Goal: Check status: Check status

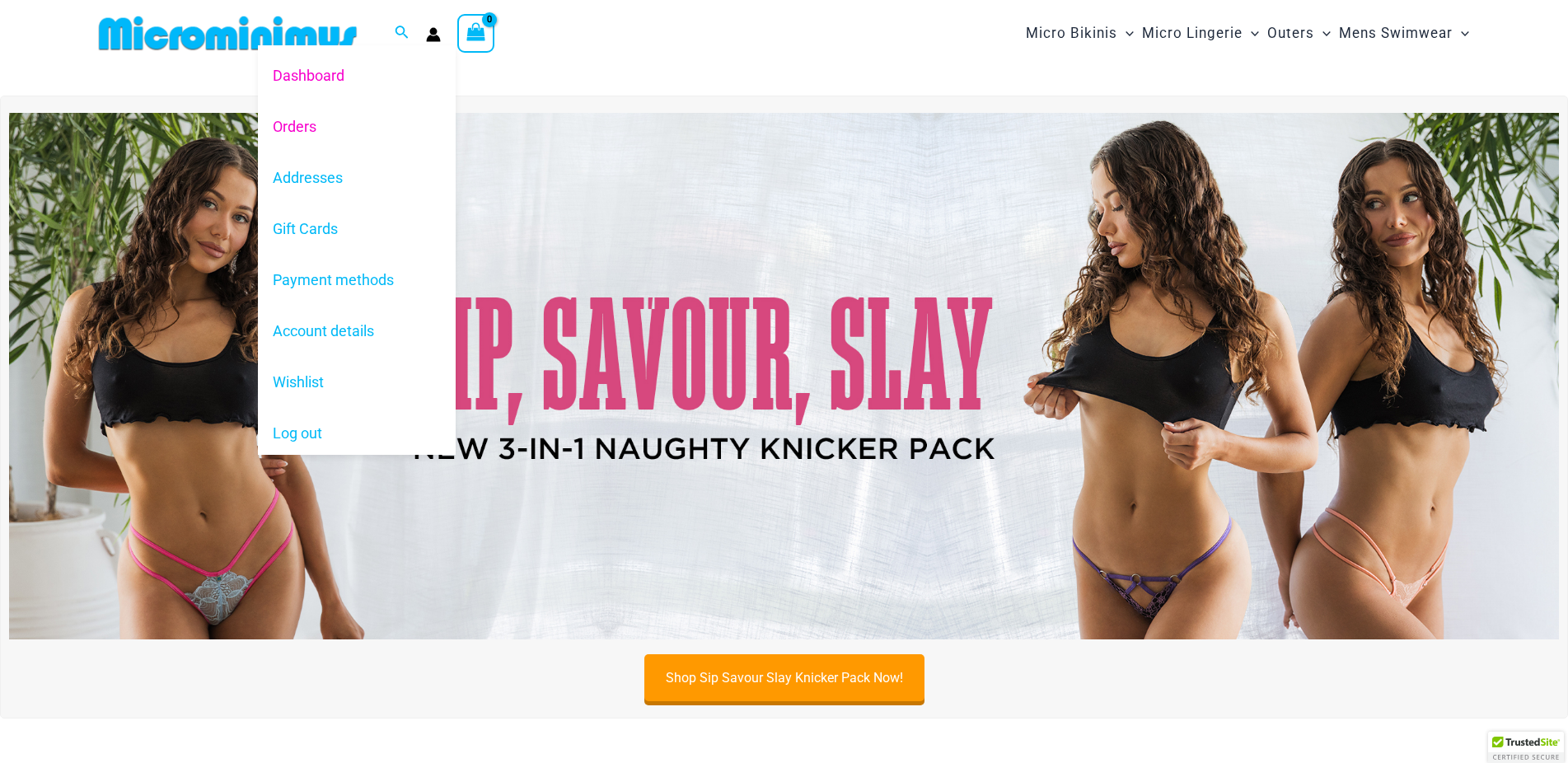
click at [304, 127] on link "Orders" at bounding box center [357, 126] width 198 height 51
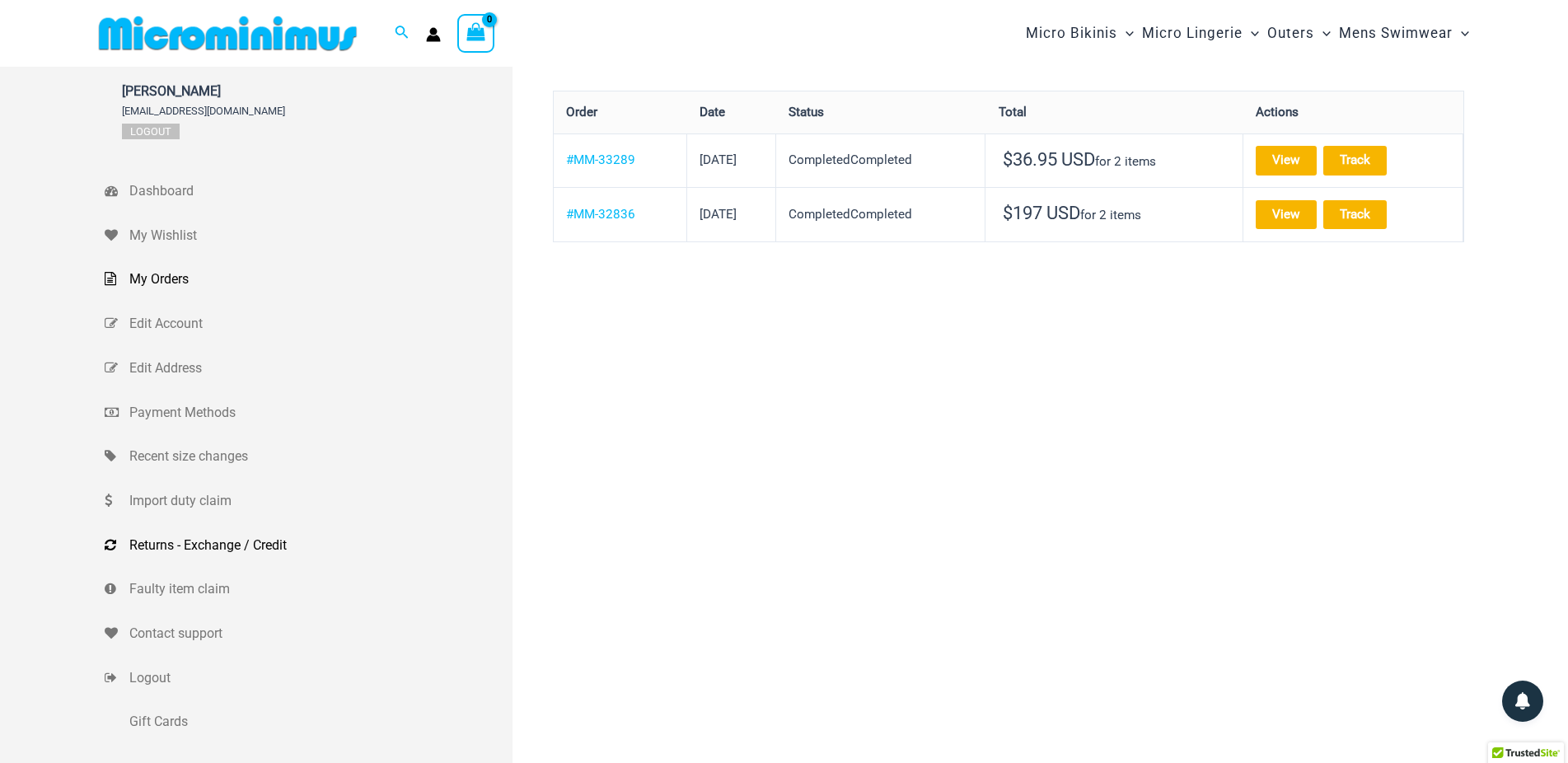
click at [208, 548] on span "Returns - Exchange / Credit" at bounding box center [319, 545] width 379 height 24
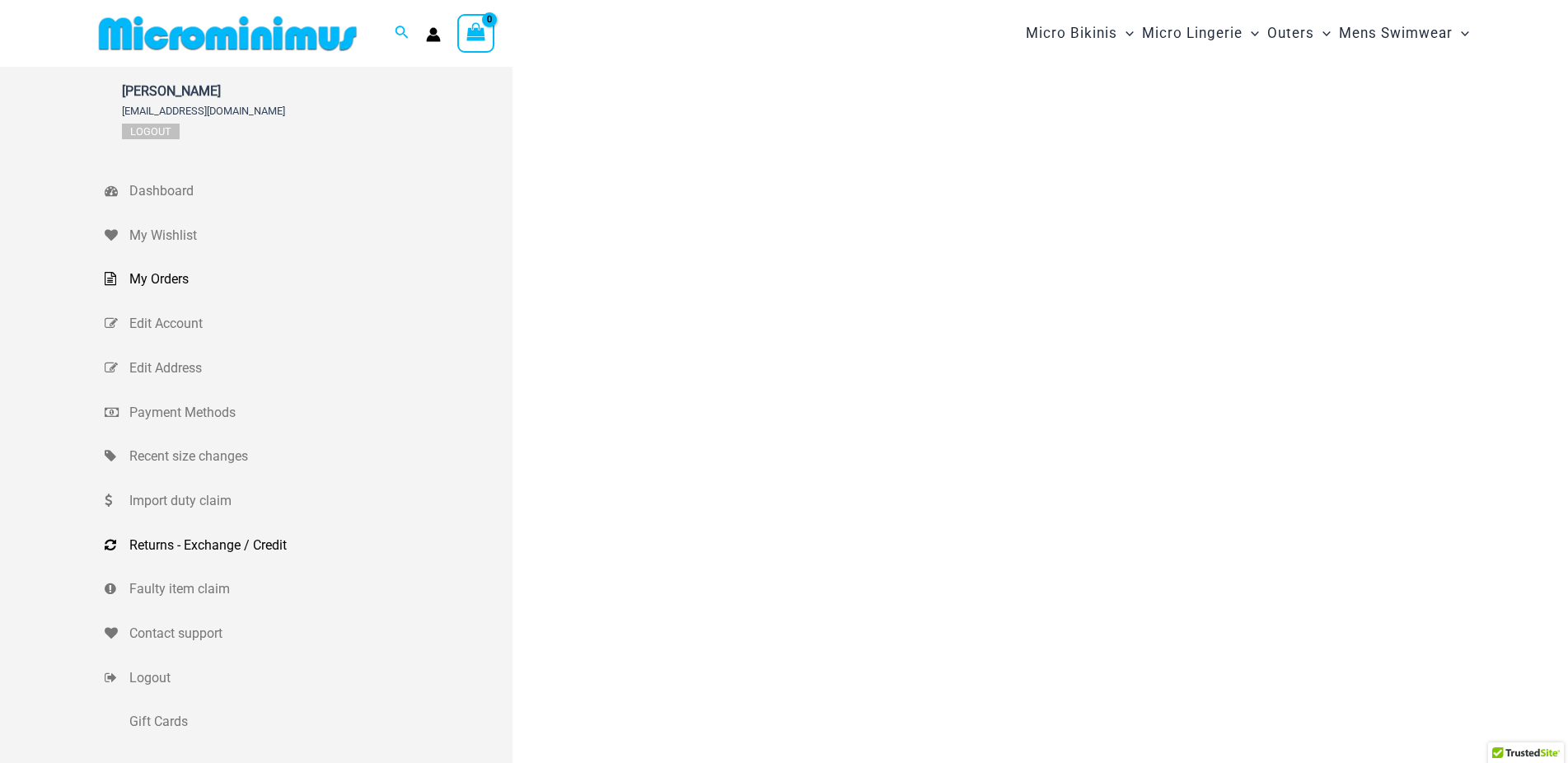
click at [179, 274] on span "My Orders" at bounding box center [319, 278] width 379 height 24
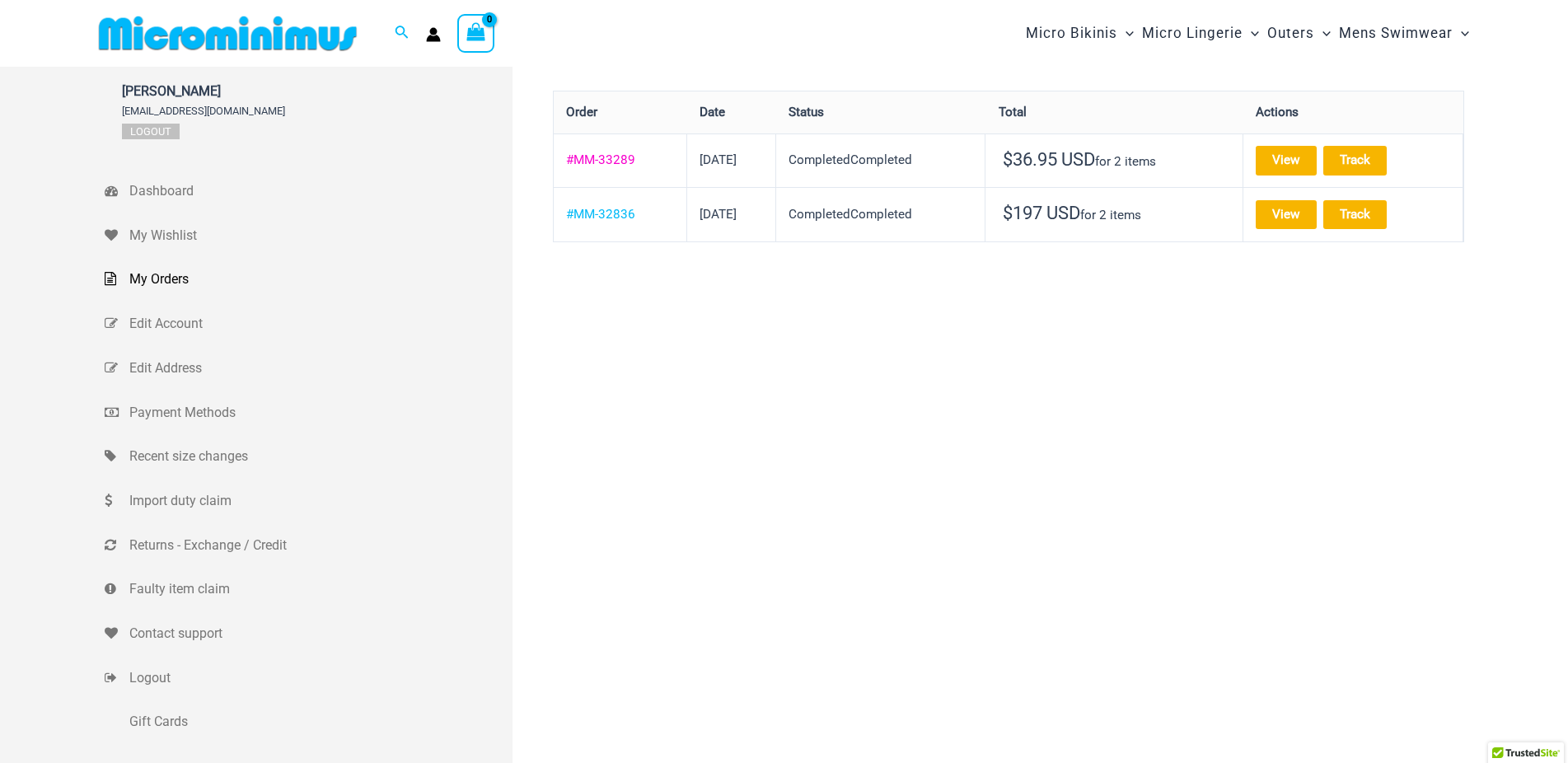
click at [620, 165] on link "#MM-33289" at bounding box center [601, 159] width 69 height 14
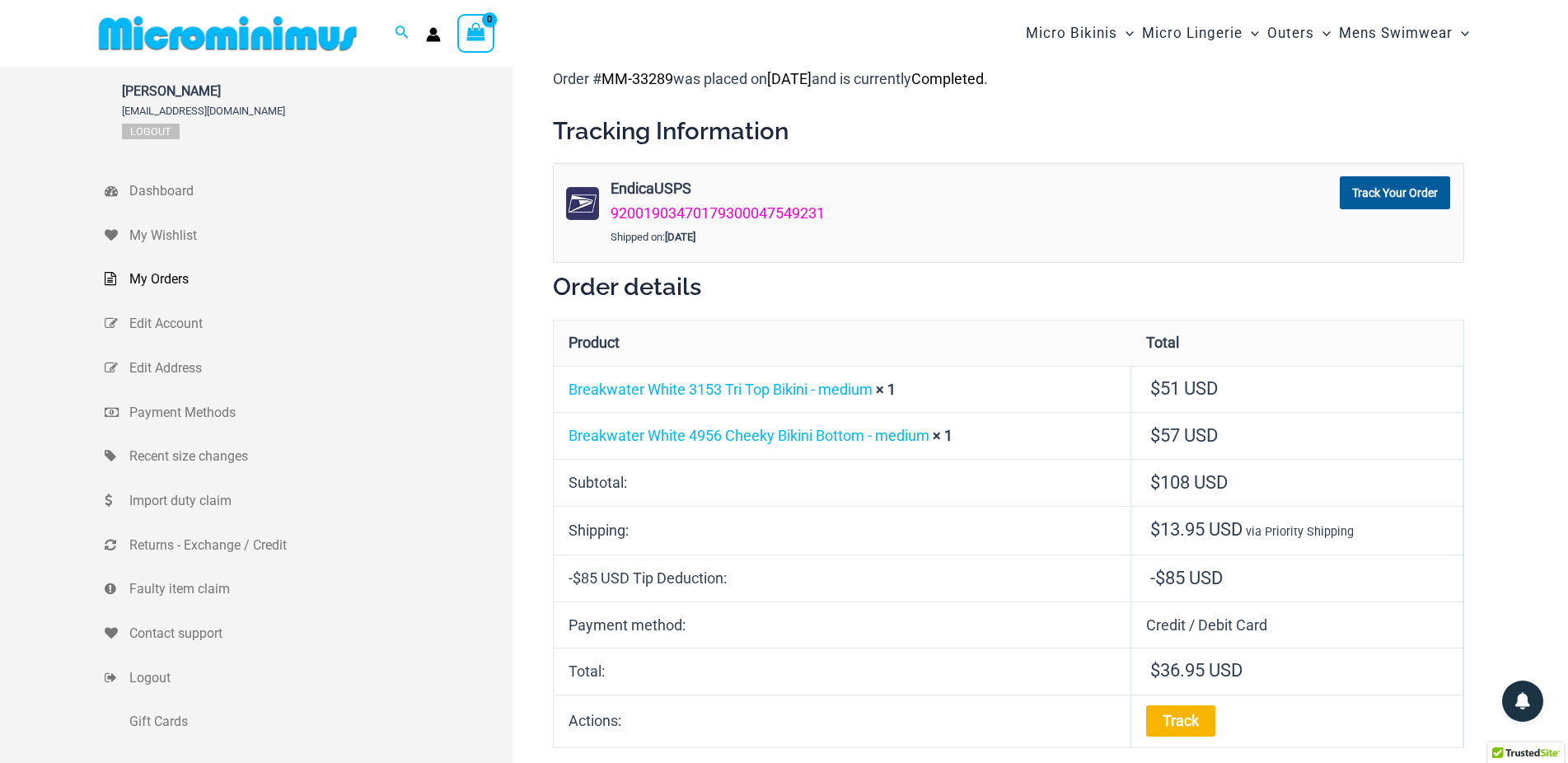
click at [721, 216] on link "92001903470179300047549231" at bounding box center [718, 213] width 214 height 17
